Goal: Task Accomplishment & Management: Manage account settings

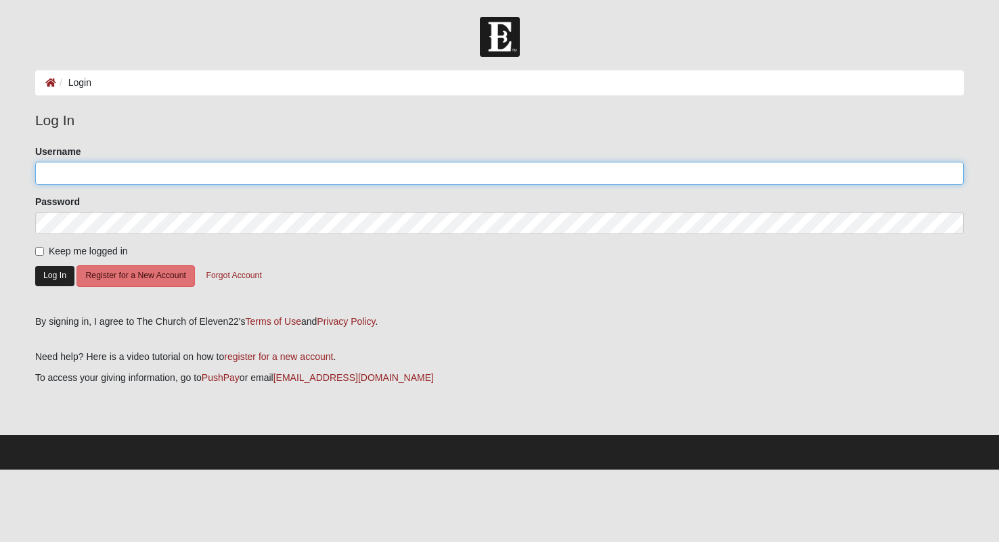
type input "[EMAIL_ADDRESS][DOMAIN_NAME]"
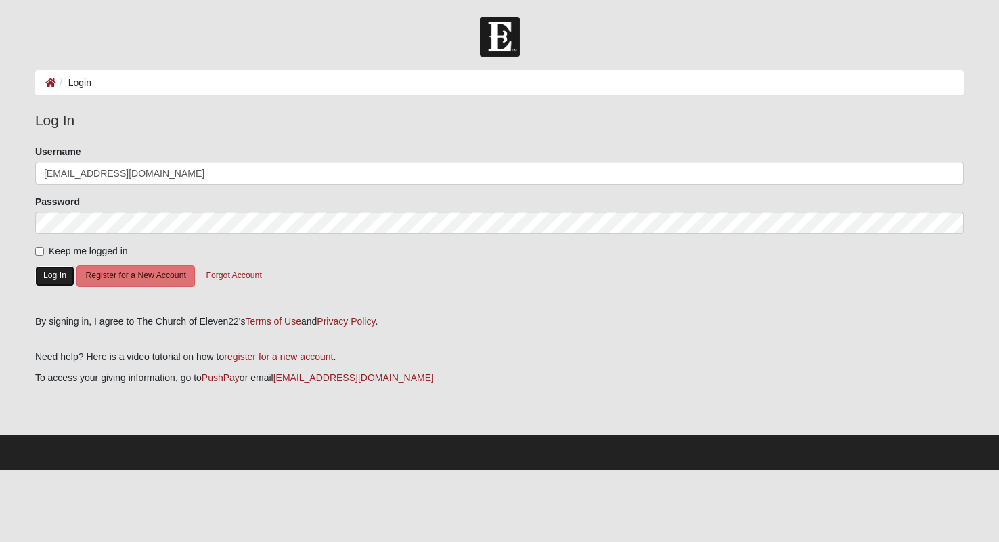
click at [52, 281] on button "Log In" at bounding box center [54, 276] width 39 height 20
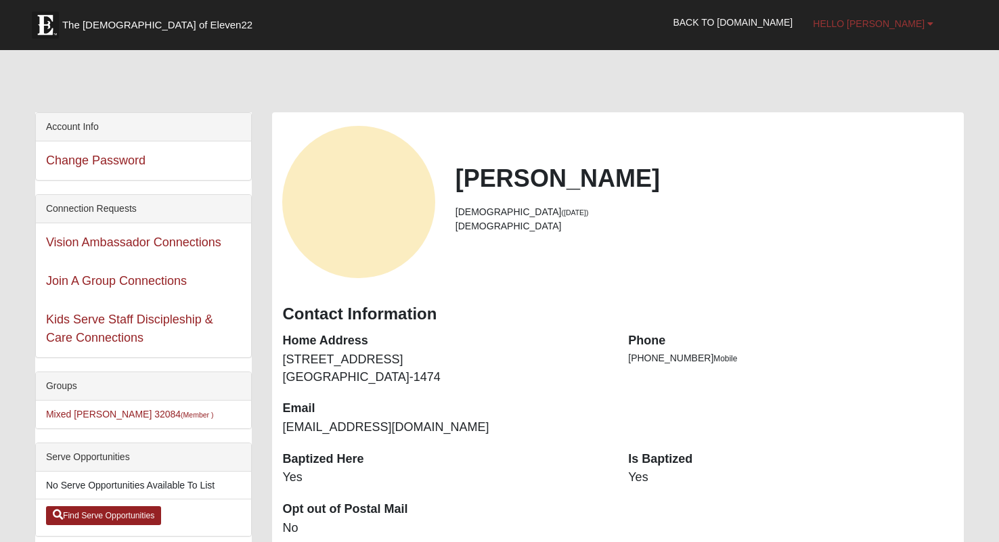
click at [928, 24] on b at bounding box center [930, 23] width 6 height 9
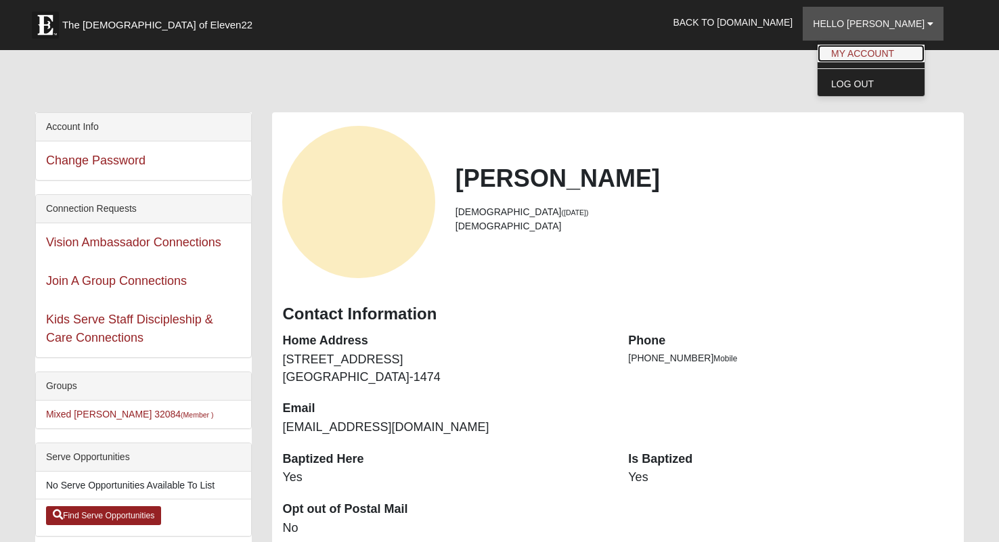
click at [924, 50] on link "My Account" at bounding box center [870, 54] width 107 height 18
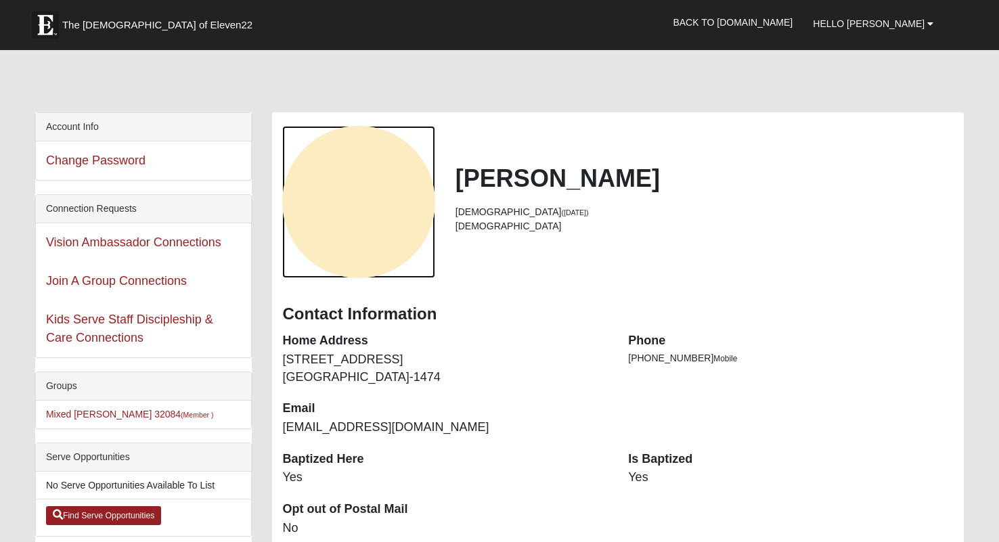
click at [363, 201] on div "View Fullsize Photo" at bounding box center [358, 202] width 152 height 152
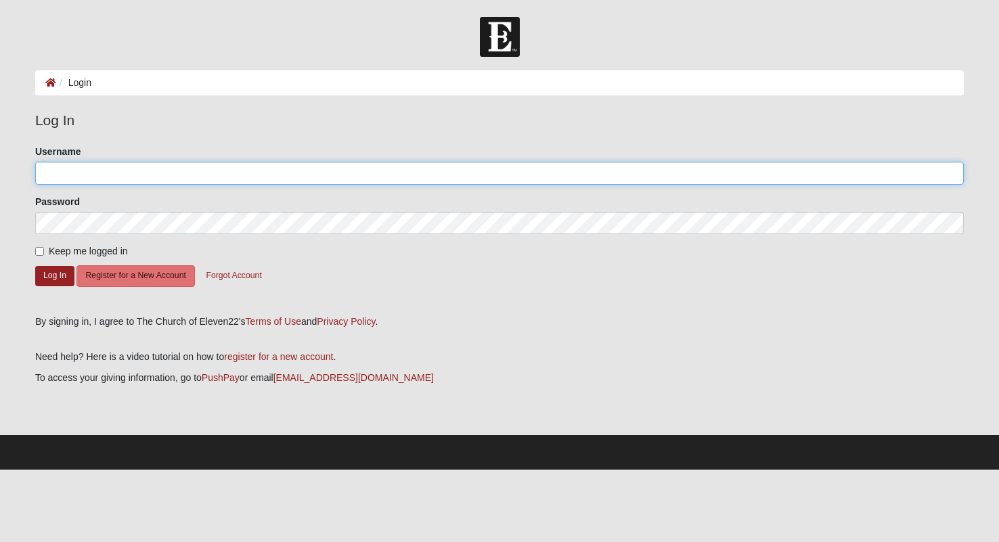
type input "[EMAIL_ADDRESS][DOMAIN_NAME]"
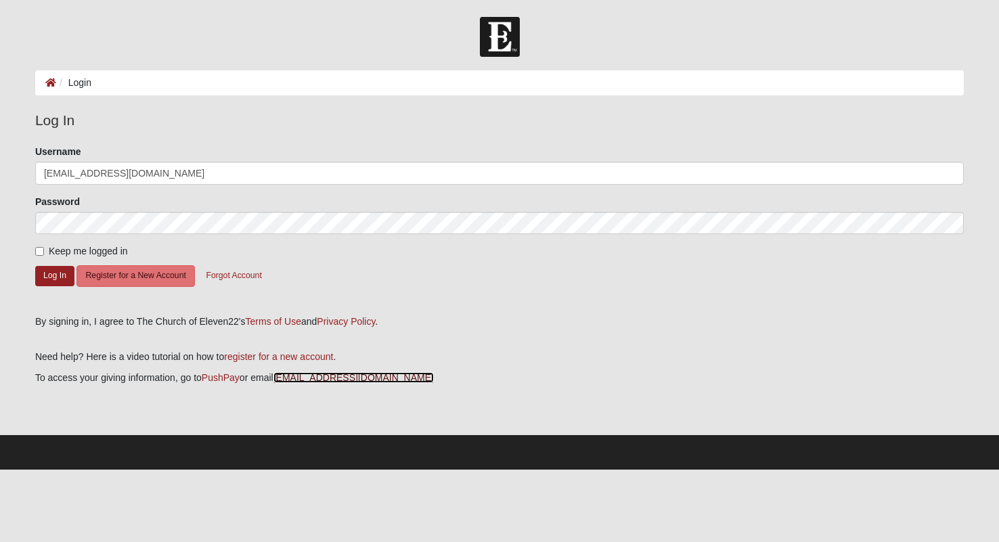
click at [292, 374] on link "giving@coe22.com" at bounding box center [353, 377] width 160 height 11
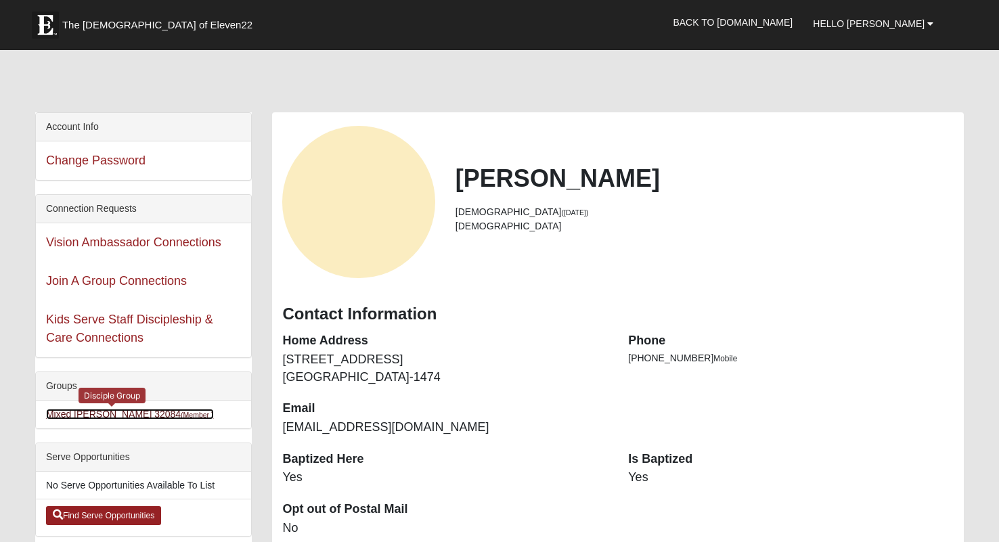
click at [181, 413] on small "(Member )" at bounding box center [197, 415] width 32 height 8
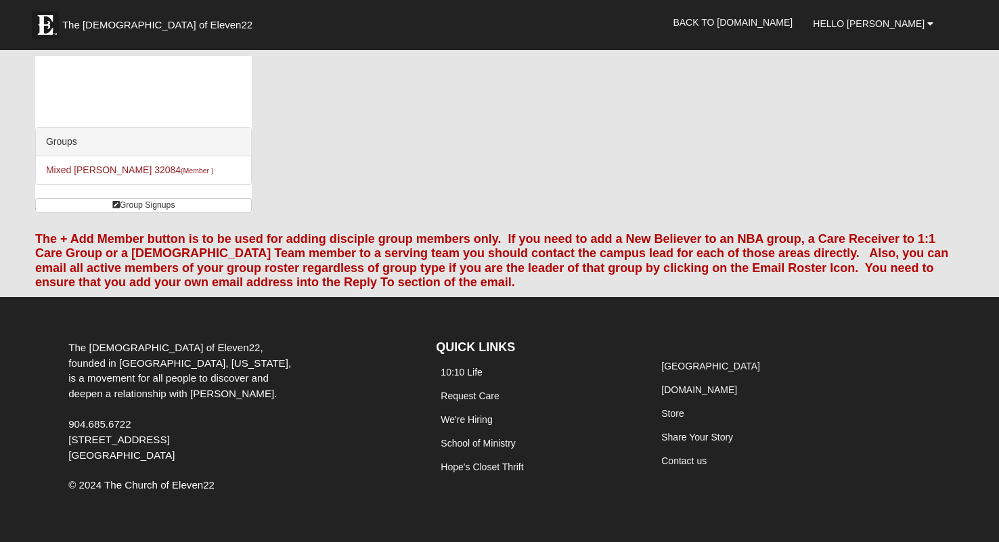
click at [401, 151] on div "Groups Mixed [PERSON_NAME] 32084 (Member ) Group Signups" at bounding box center [499, 139] width 949 height 166
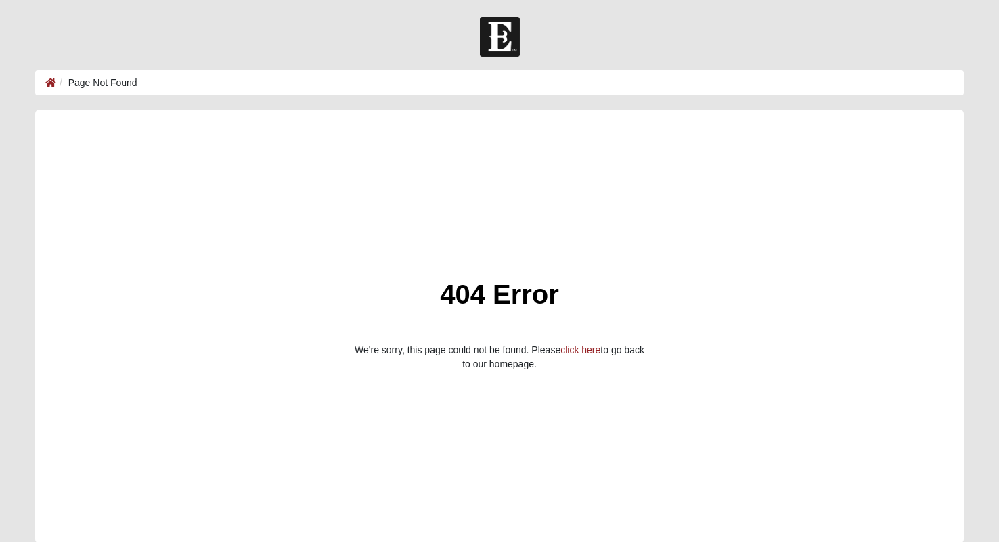
click at [163, 83] on ol "Page Not Found" at bounding box center [499, 82] width 928 height 25
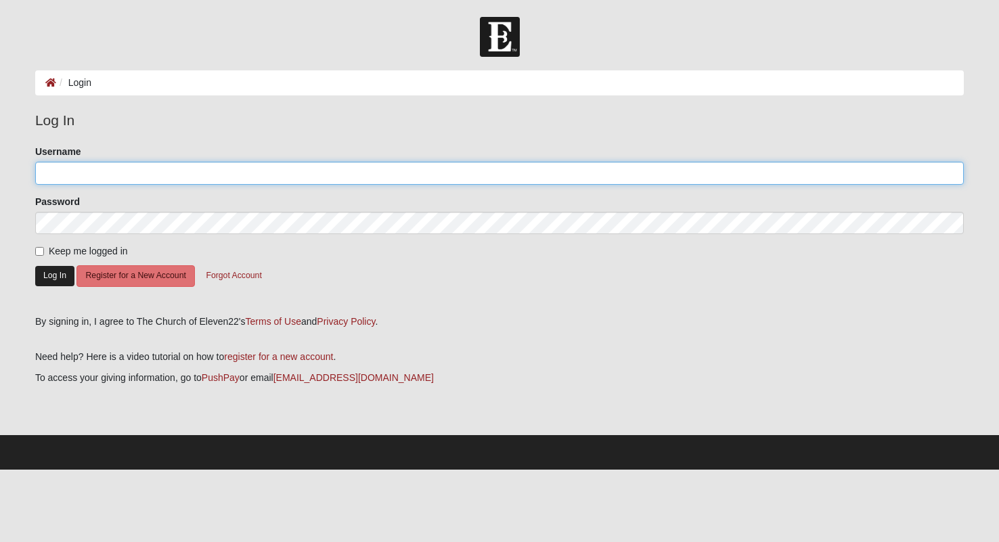
type input "[EMAIL_ADDRESS][DOMAIN_NAME]"
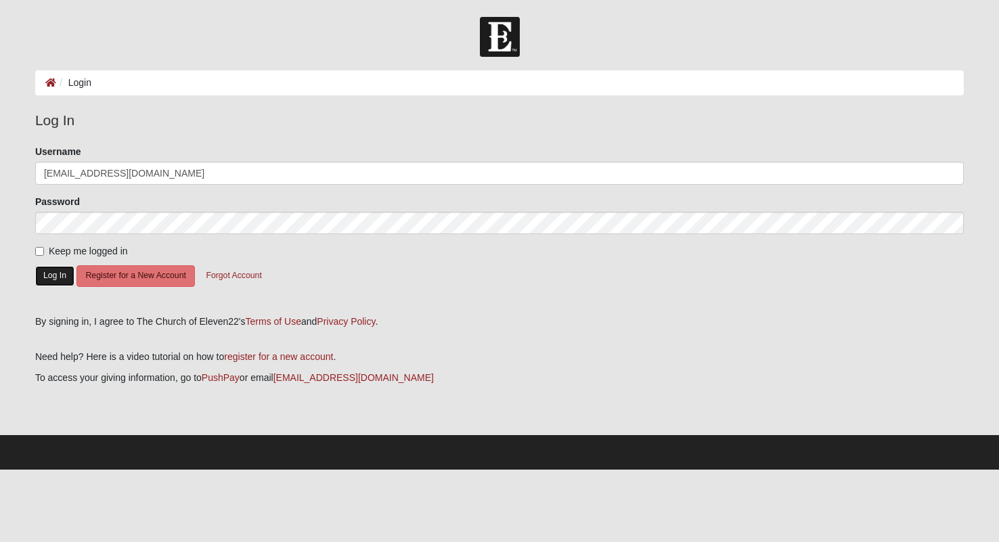
click at [58, 273] on button "Log In" at bounding box center [54, 276] width 39 height 20
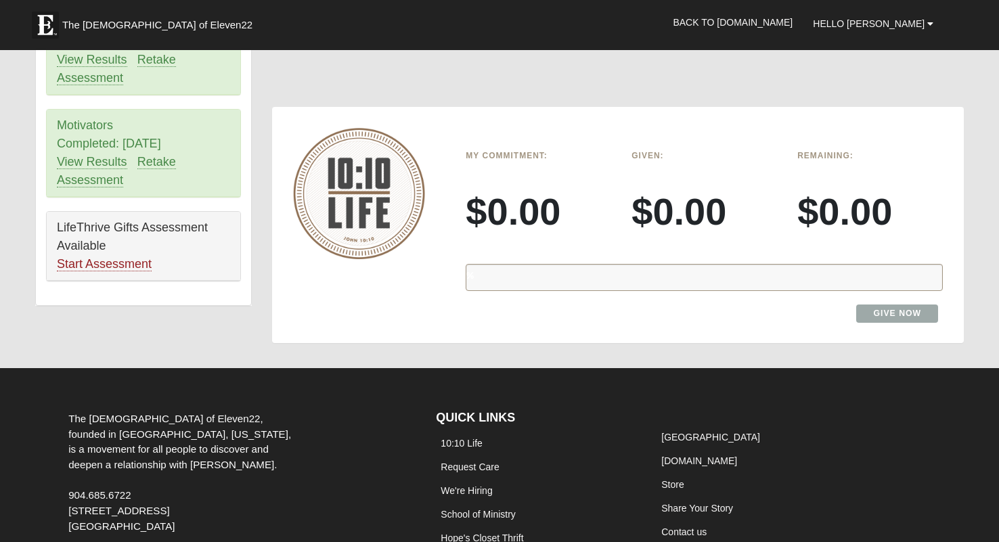
scroll to position [919, 0]
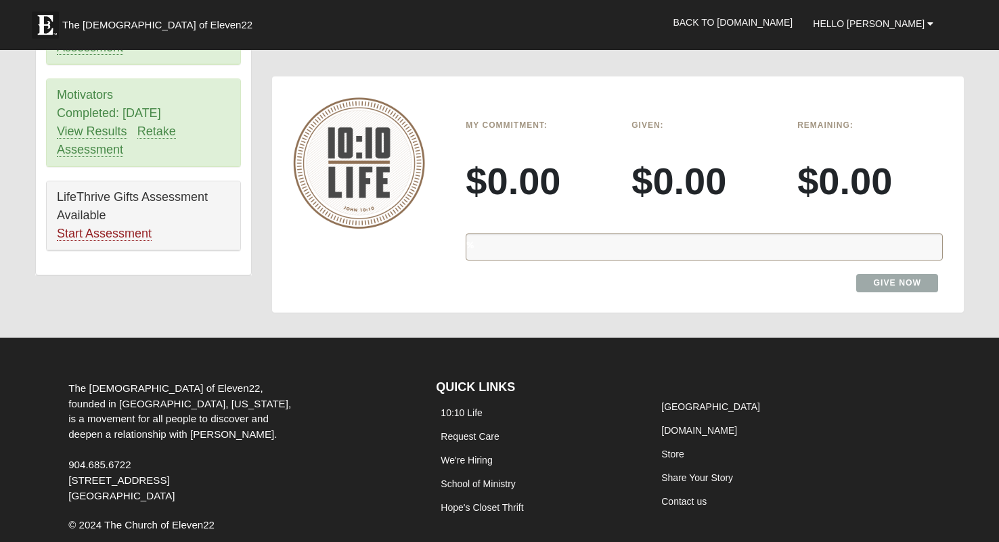
click at [509, 250] on div "%" at bounding box center [703, 246] width 477 height 27
click at [899, 285] on link "Give Now" at bounding box center [897, 283] width 82 height 18
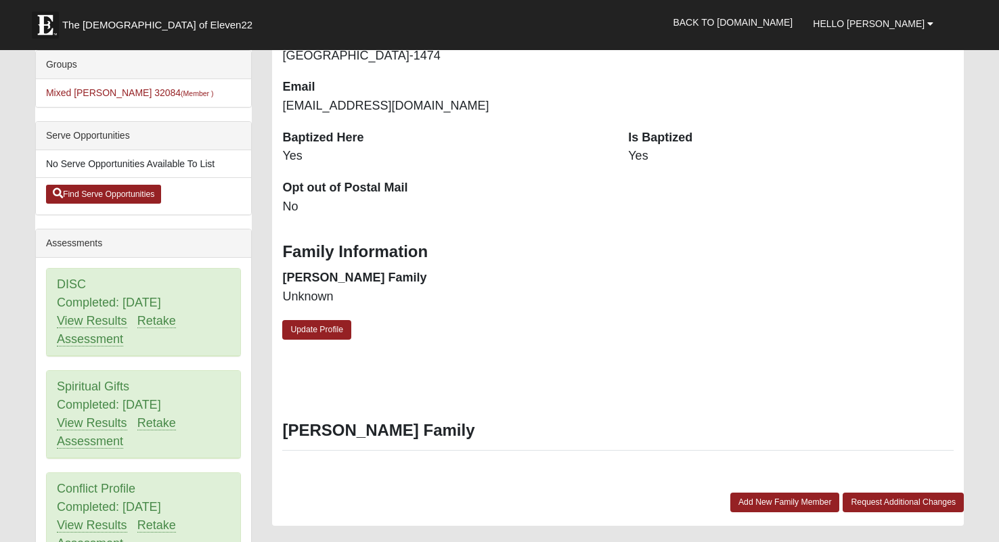
scroll to position [324, 0]
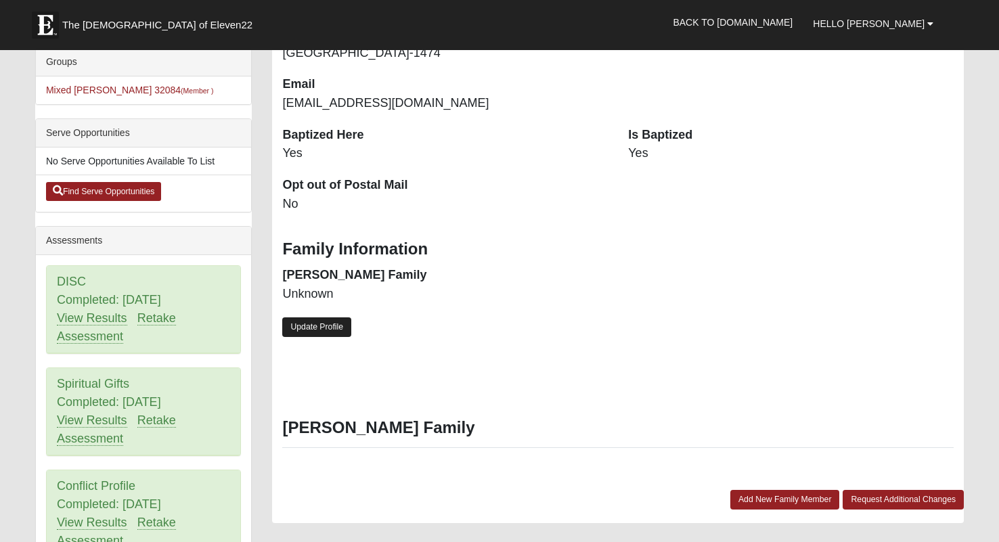
click at [323, 330] on link "Update Profile" at bounding box center [316, 327] width 69 height 20
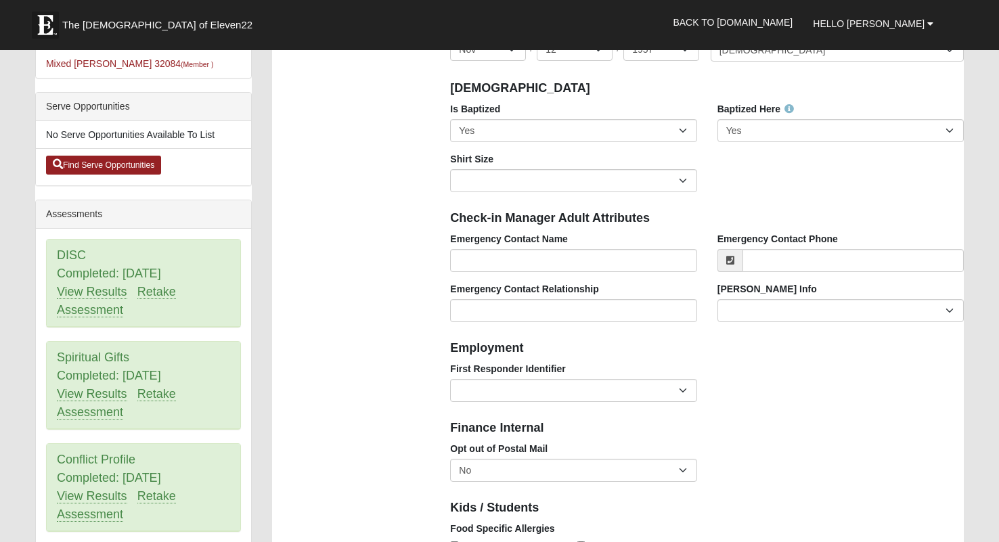
scroll to position [351, 0]
click at [97, 292] on link "View Results" at bounding box center [92, 291] width 70 height 14
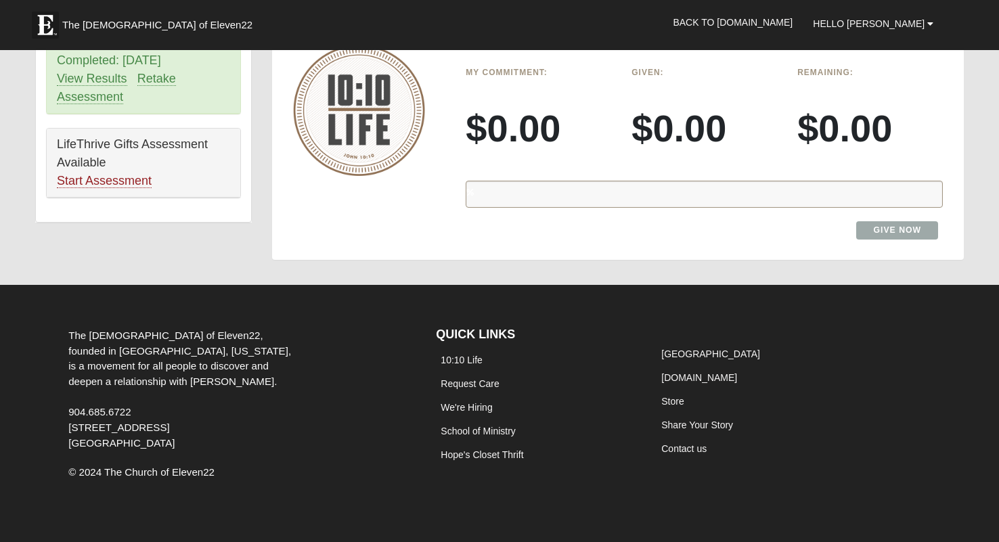
scroll to position [974, 0]
